Goal: Find specific page/section: Find specific page/section

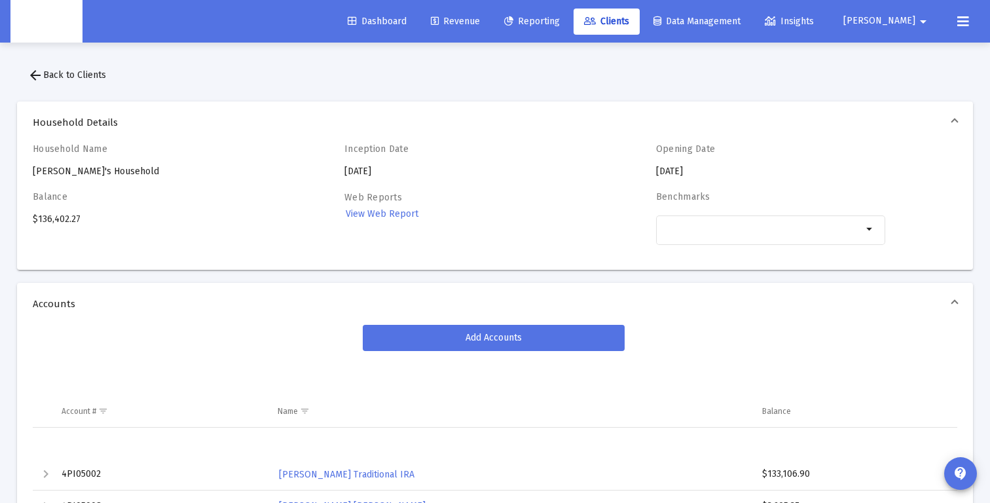
drag, startPoint x: 155, startPoint y: 168, endPoint x: 33, endPoint y: 168, distance: 122.4
click at [33, 168] on div "Household Name Alf Jockowskier's Household" at bounding box center [147, 160] width 229 height 35
copy div "Alf Jockowskier's Household"
click at [50, 67] on button "arrow_back Back to Clients" at bounding box center [67, 75] width 100 height 26
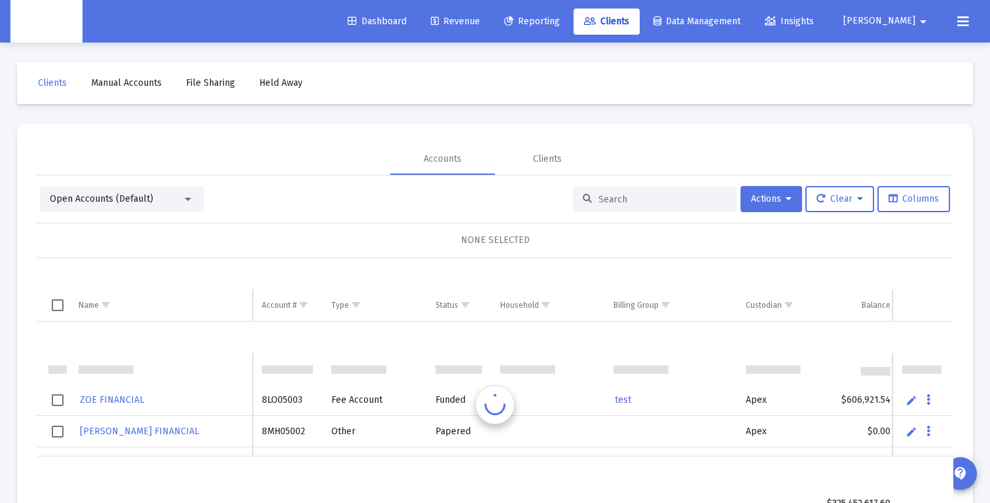
scroll to position [31, 0]
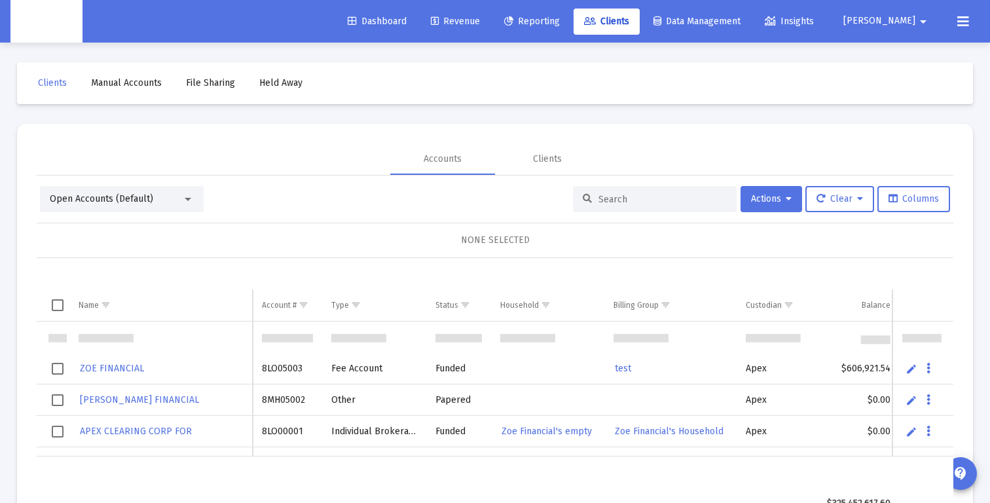
click at [598, 195] on input at bounding box center [662, 199] width 128 height 11
type input "orange"
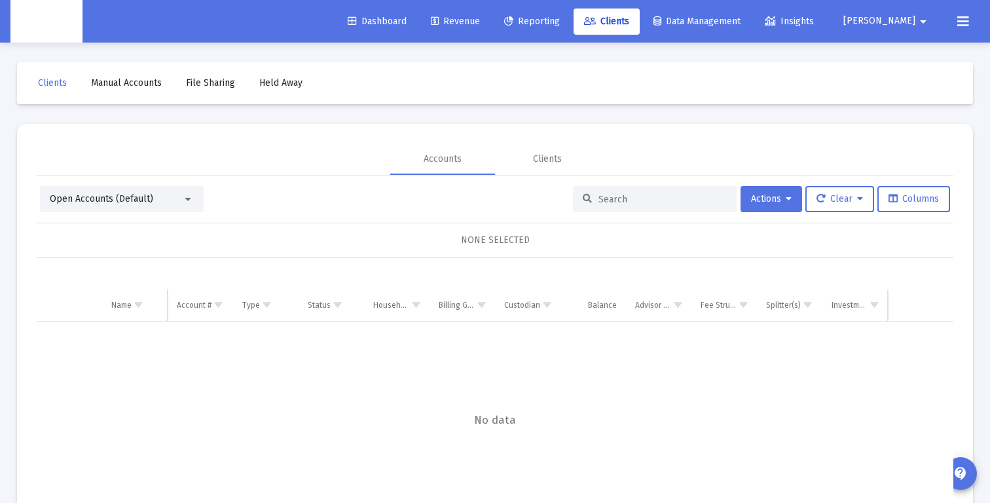
click at [617, 194] on input at bounding box center [662, 199] width 128 height 11
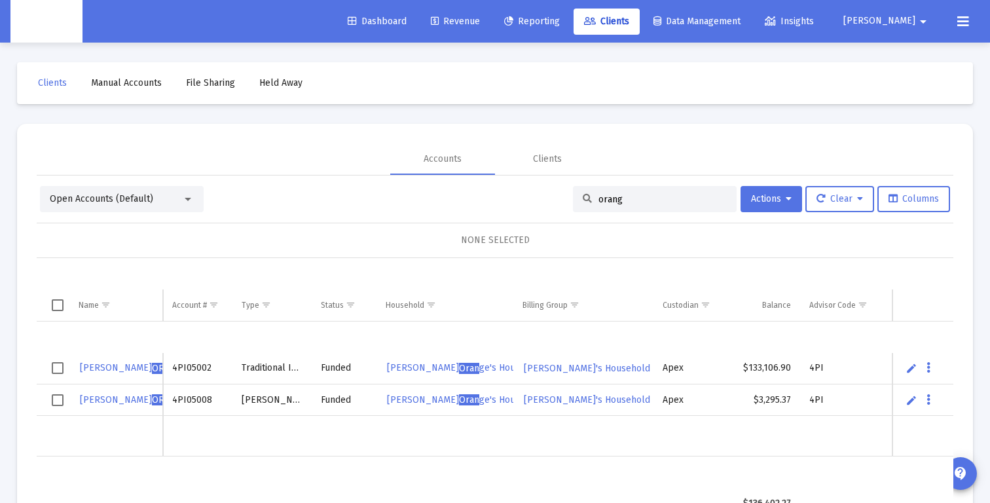
type input "orange"
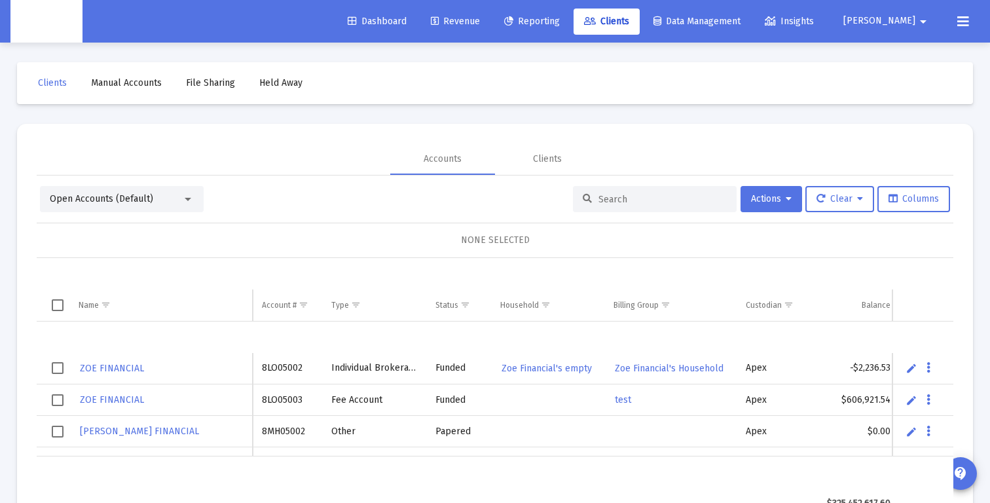
click at [607, 201] on input at bounding box center [662, 199] width 128 height 11
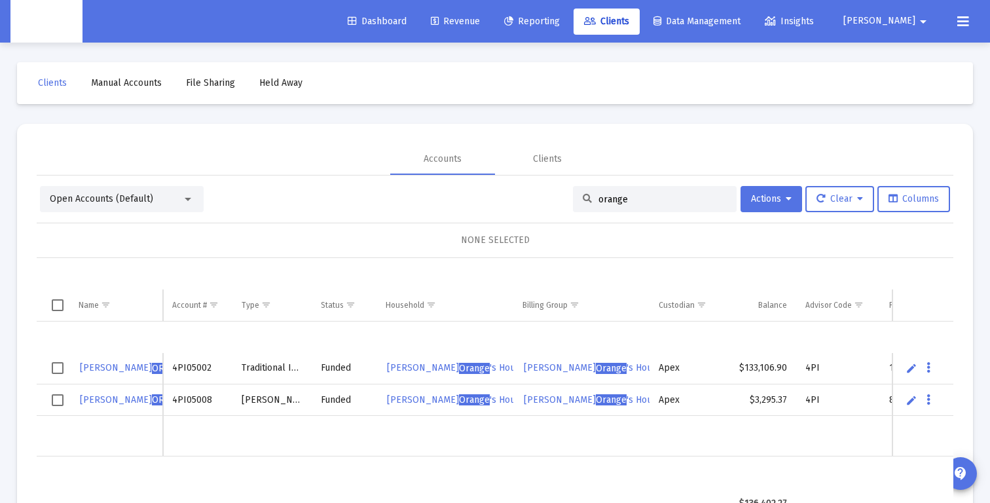
type input "orange"
click at [477, 401] on span "[PERSON_NAME] 's Household" at bounding box center [465, 399] width 157 height 11
click at [596, 403] on span "Orange" at bounding box center [611, 399] width 31 height 11
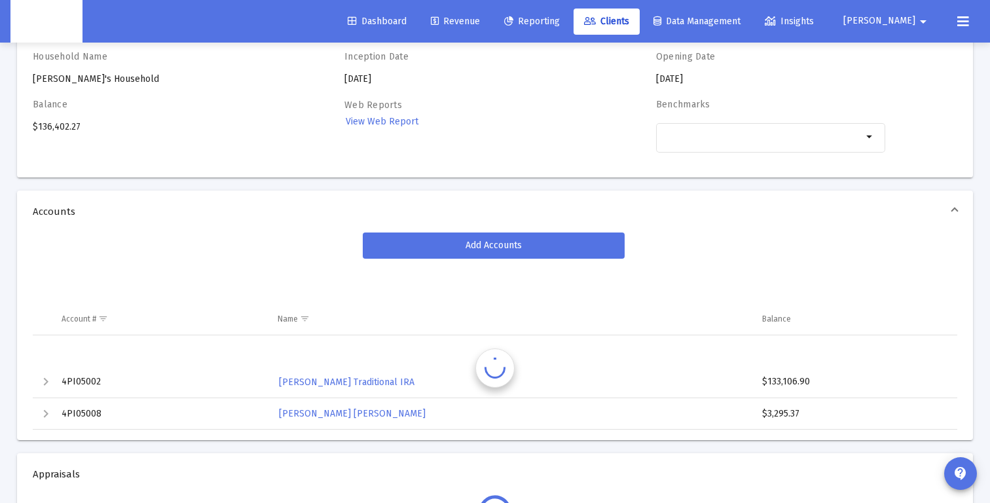
scroll to position [94, 0]
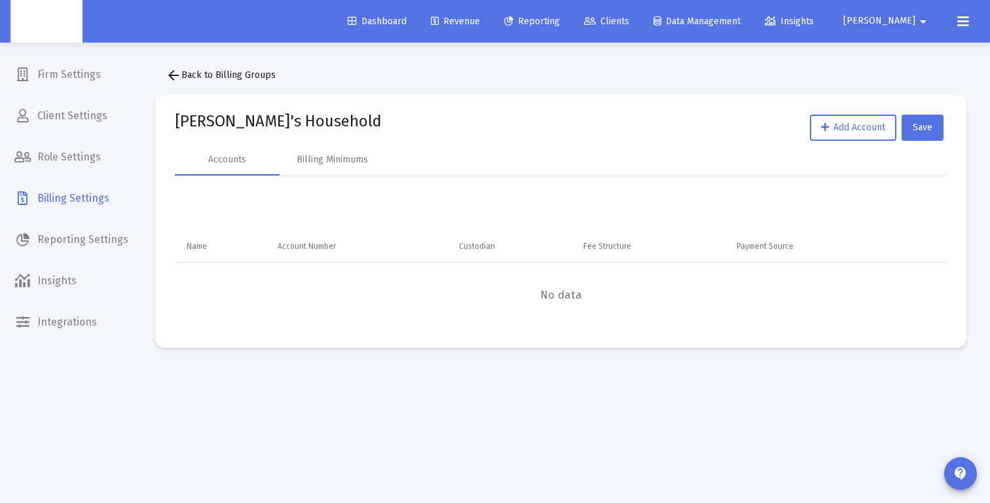
click at [208, 74] on span "arrow_back Back to Billing Groups" at bounding box center [221, 74] width 110 height 11
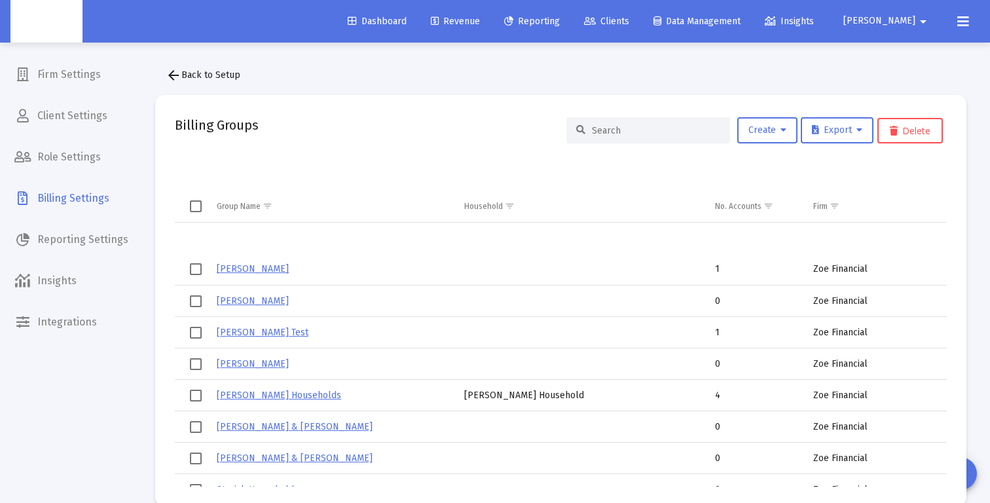
click at [668, 130] on input at bounding box center [656, 130] width 128 height 11
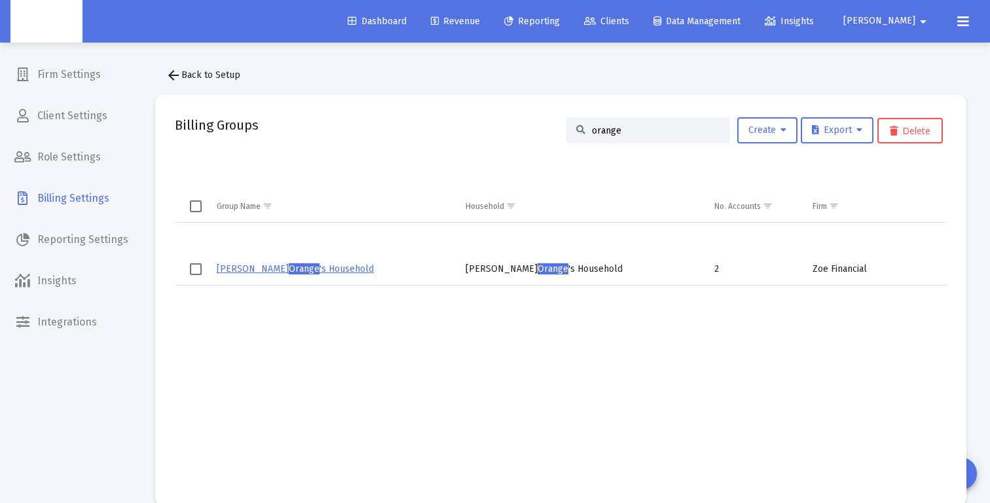
type input "orange"
click at [276, 266] on link "[PERSON_NAME] 's Household" at bounding box center [295, 268] width 157 height 11
